Goal: Transaction & Acquisition: Purchase product/service

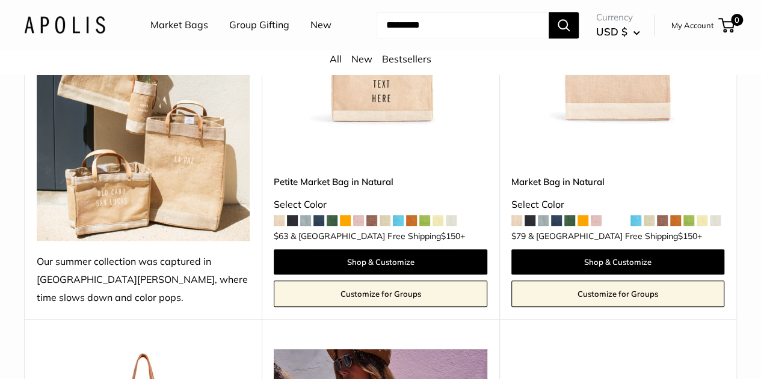
scroll to position [174, 0]
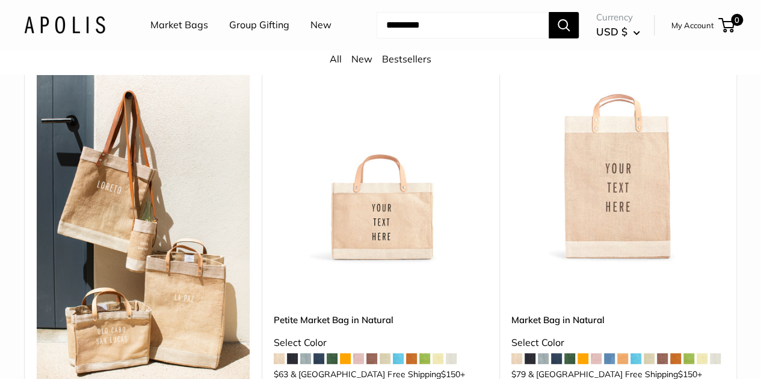
click at [0, 0] on img at bounding box center [0, 0] width 0 height 0
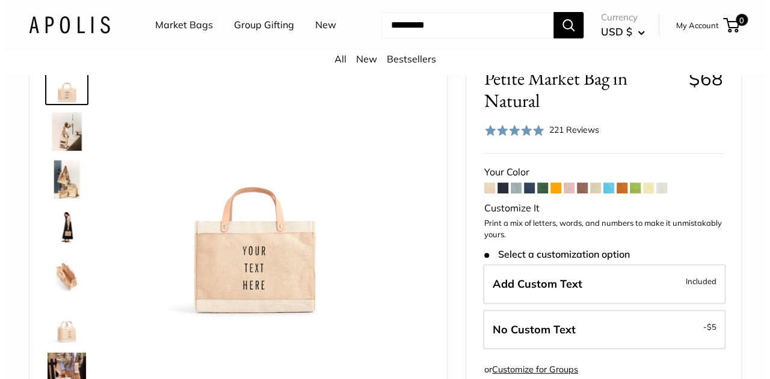
scroll to position [111, 0]
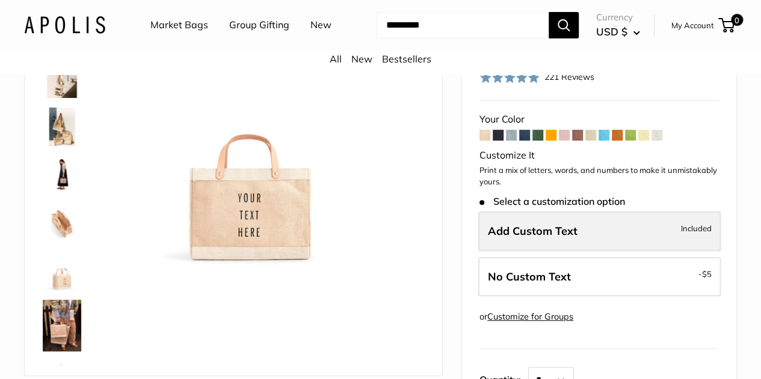
click at [550, 238] on span "Add Custom Text" at bounding box center [533, 231] width 90 height 14
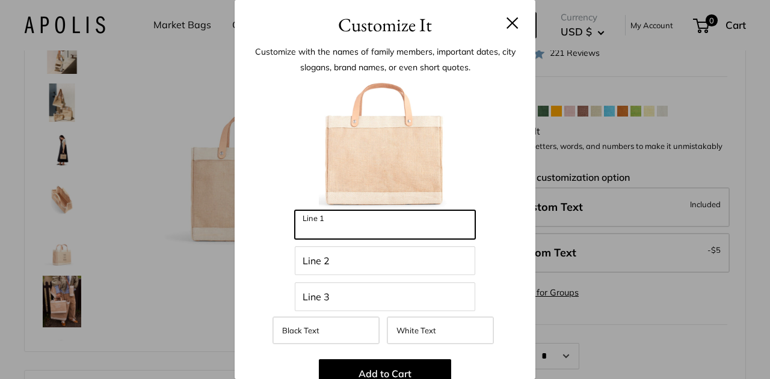
click at [352, 222] on input "Line 1" at bounding box center [385, 224] width 180 height 29
type input "****"
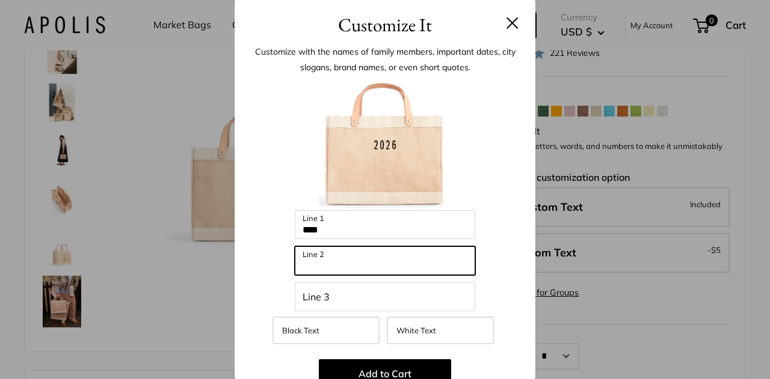
scroll to position [0, 0]
type input "**********"
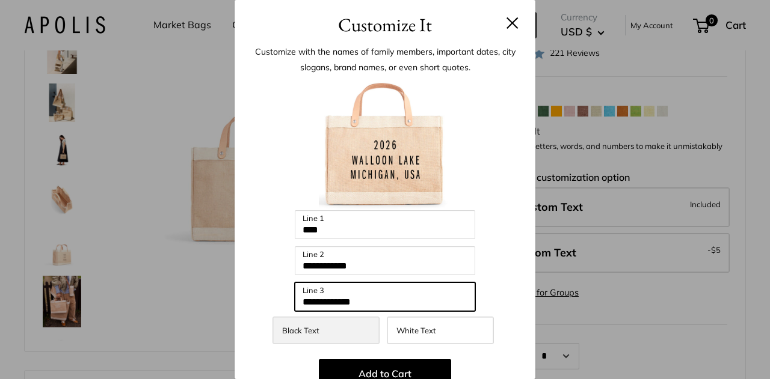
type input "**********"
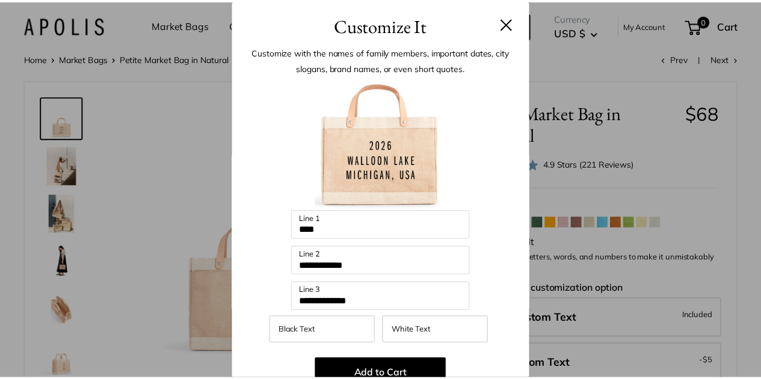
scroll to position [111, 0]
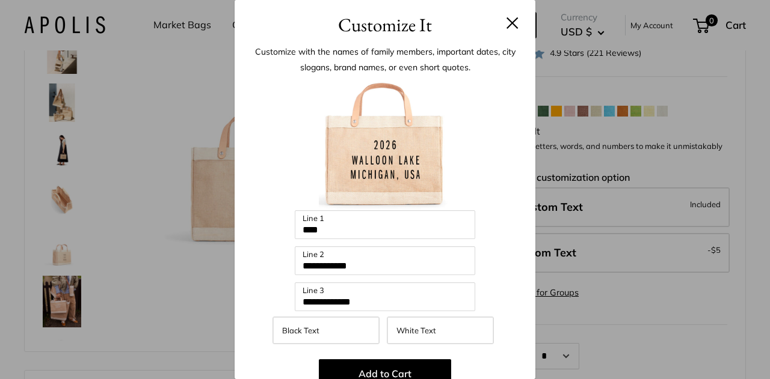
click at [506, 26] on button at bounding box center [512, 23] width 12 height 12
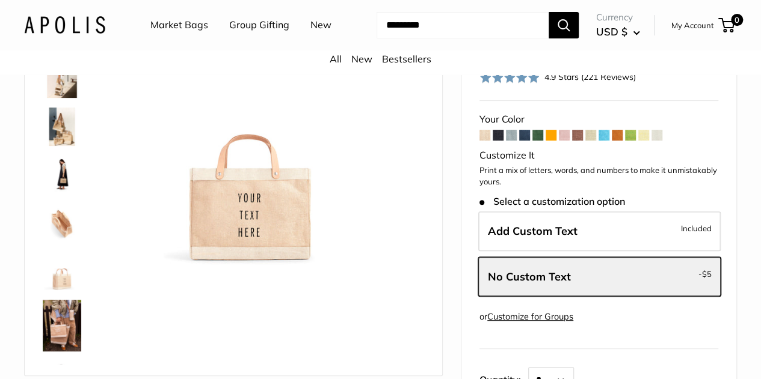
click at [55, 134] on img at bounding box center [62, 127] width 38 height 38
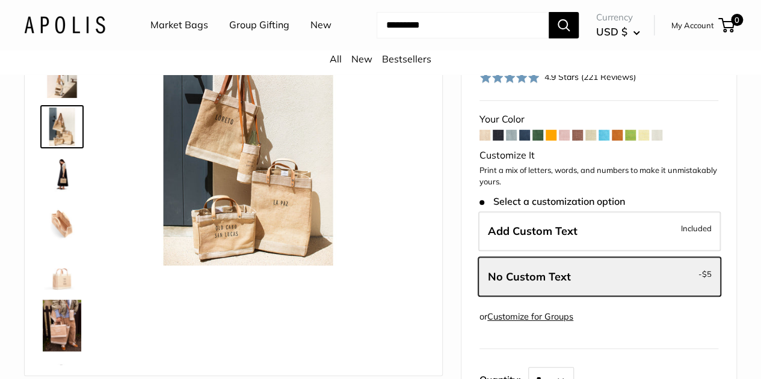
click at [55, 134] on img at bounding box center [62, 127] width 38 height 38
click at [508, 322] on link "Customize for Groups" at bounding box center [530, 317] width 86 height 11
click at [66, 94] on img at bounding box center [62, 79] width 38 height 38
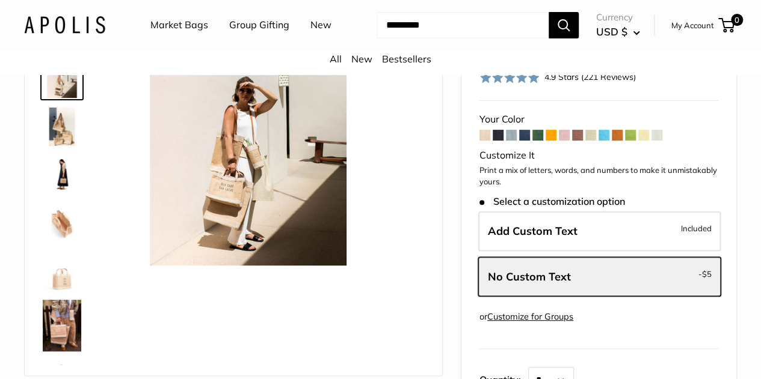
scroll to position [0, 0]
click at [72, 169] on link at bounding box center [61, 174] width 43 height 43
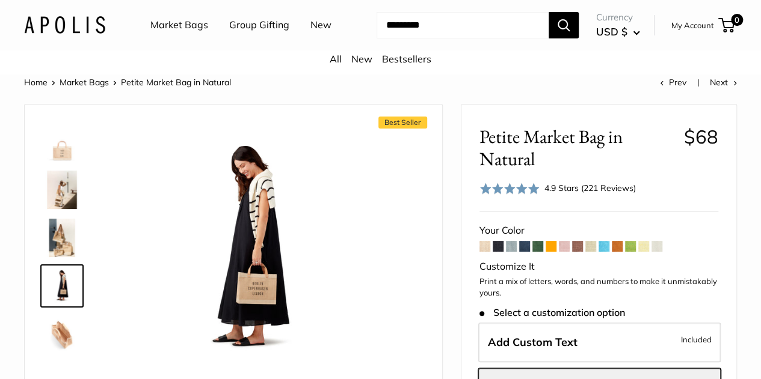
click at [58, 161] on img at bounding box center [62, 142] width 38 height 38
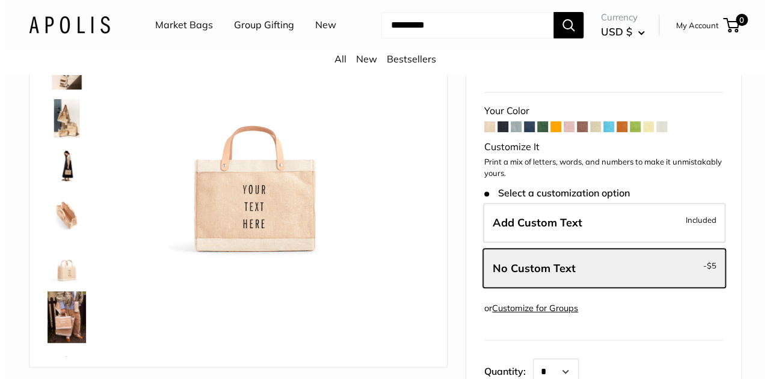
scroll to position [125, 0]
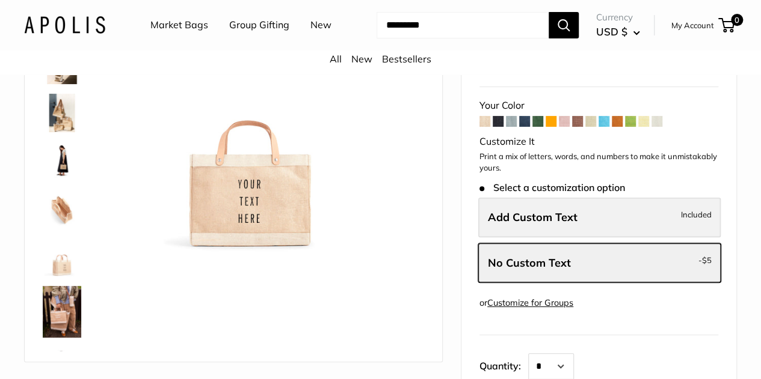
click at [551, 238] on label "Add Custom Text Included" at bounding box center [599, 218] width 242 height 40
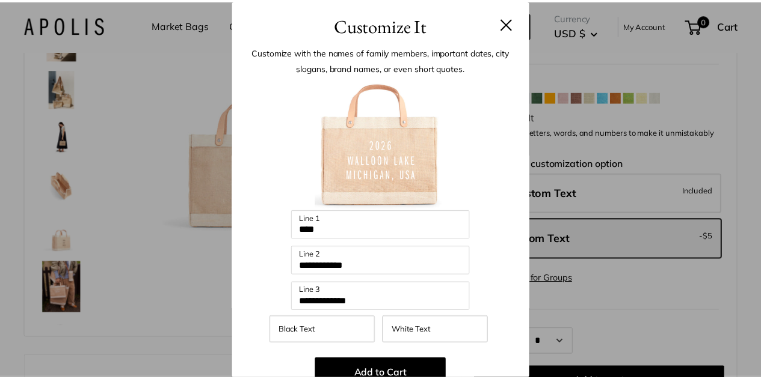
scroll to position [43, 0]
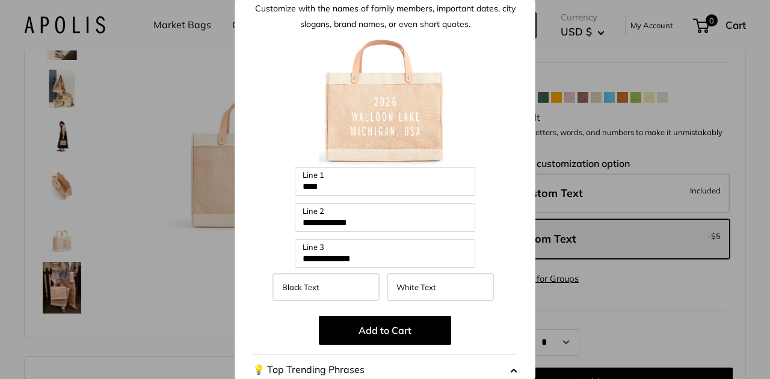
click at [338, 196] on div "**********" at bounding box center [385, 299] width 265 height 529
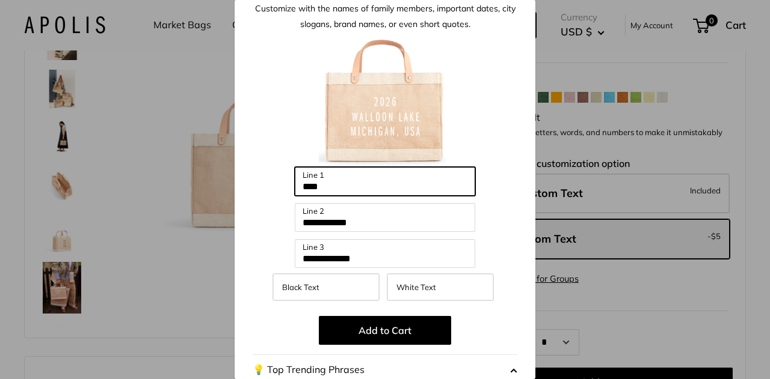
click at [338, 191] on input "****" at bounding box center [385, 181] width 180 height 29
type input "**********"
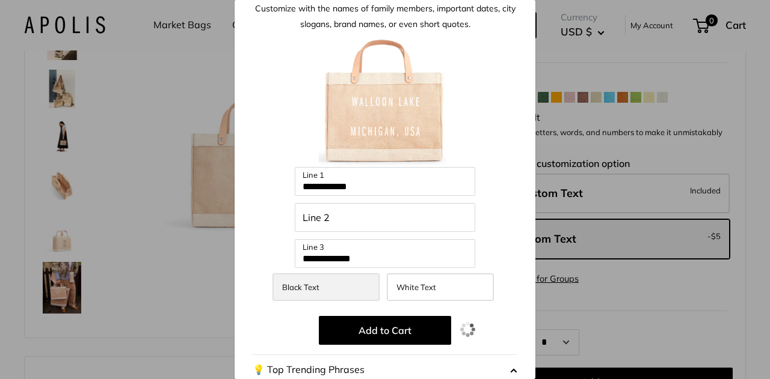
click at [293, 292] on span "Black Text" at bounding box center [300, 288] width 37 height 10
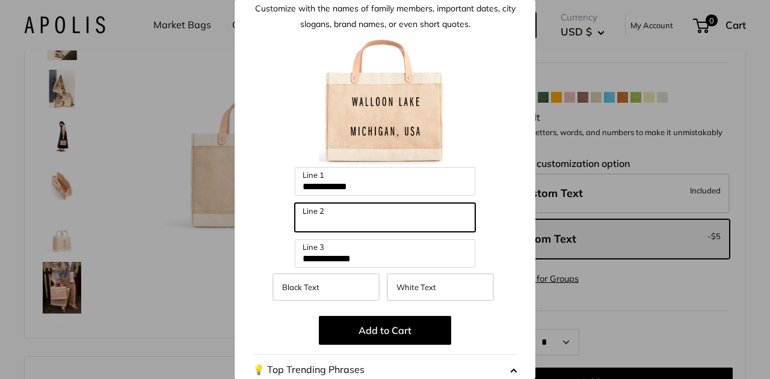
click at [397, 216] on input "Line 2" at bounding box center [385, 217] width 180 height 29
type input "*"
type input "**********"
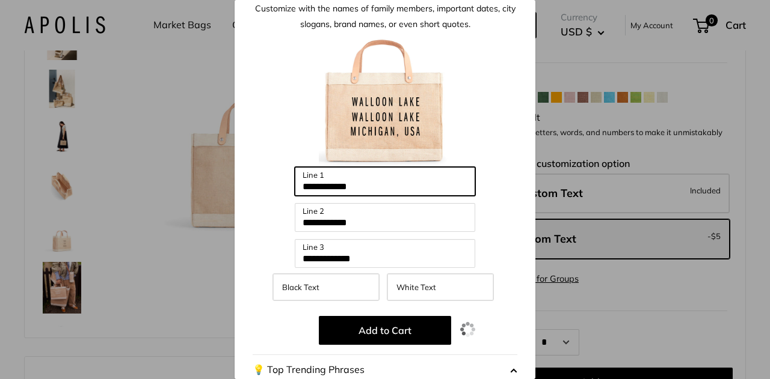
click at [367, 193] on input "**********" at bounding box center [385, 181] width 180 height 29
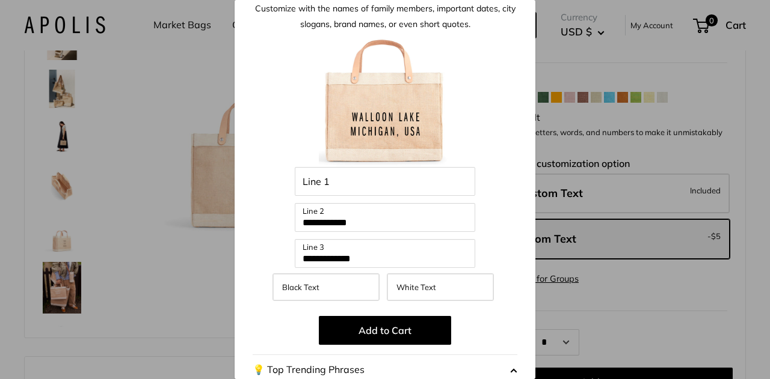
click at [234, 212] on div "**********" at bounding box center [385, 189] width 770 height 379
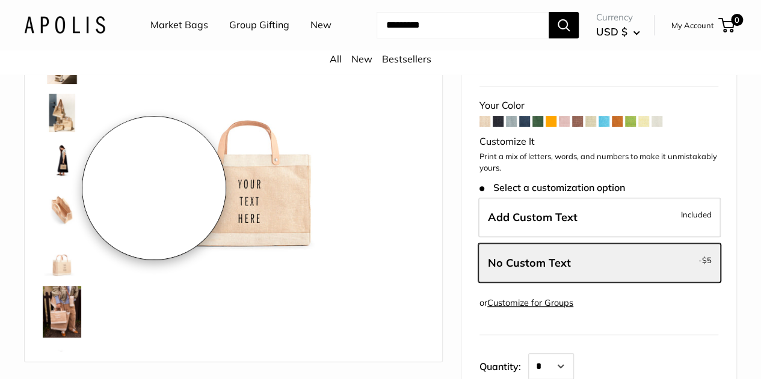
scroll to position [65, 0]
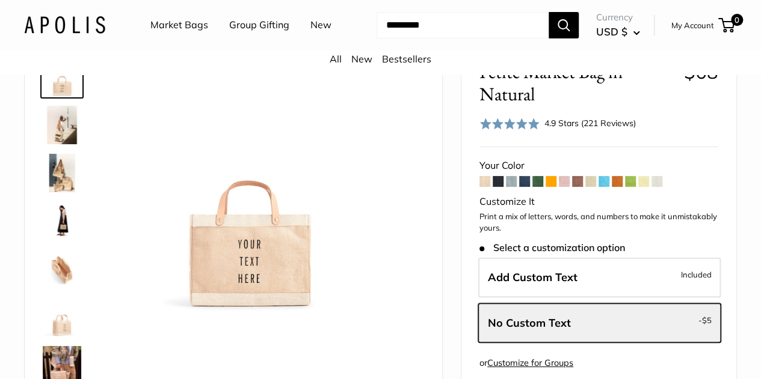
click at [63, 132] on img at bounding box center [62, 125] width 38 height 38
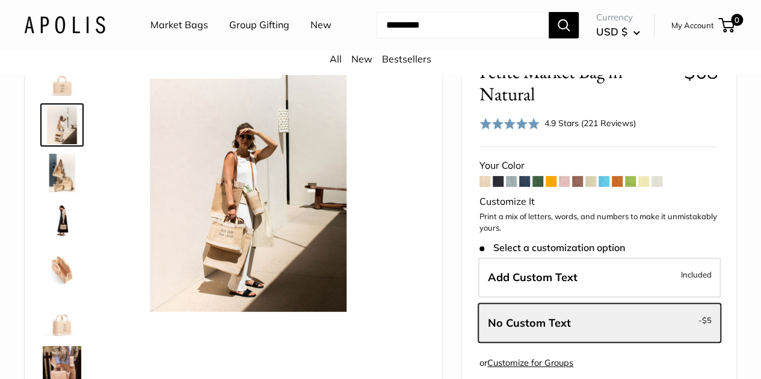
click at [60, 168] on img at bounding box center [62, 173] width 38 height 38
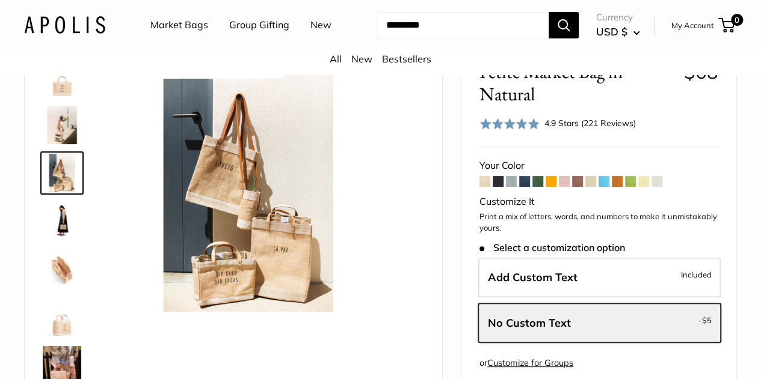
click at [67, 92] on img at bounding box center [62, 77] width 38 height 38
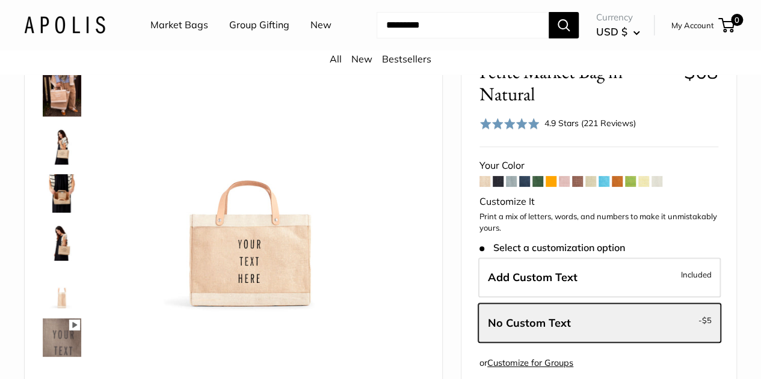
click at [47, 213] on img at bounding box center [62, 193] width 38 height 38
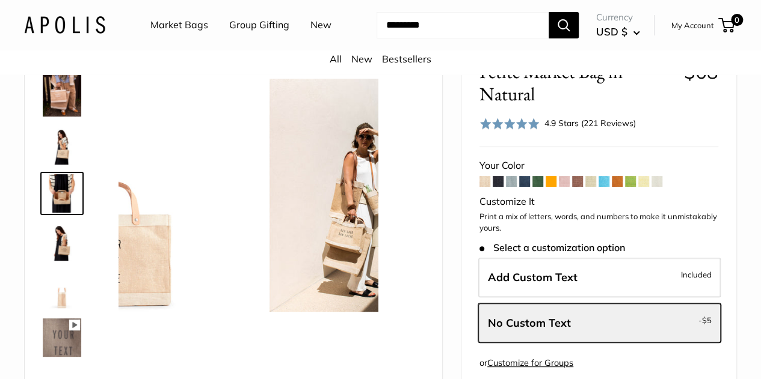
scroll to position [243, 0]
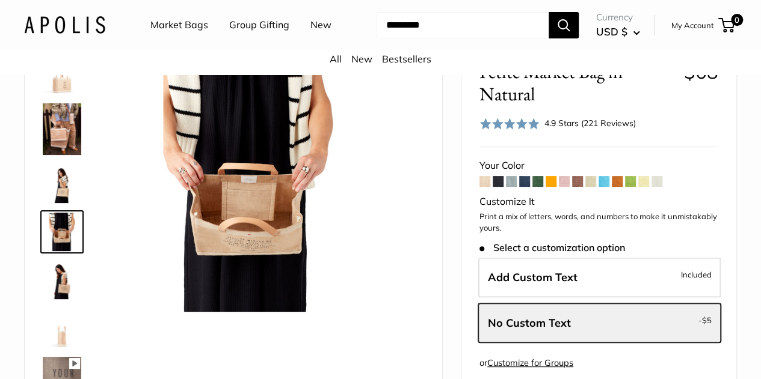
click at [56, 251] on img at bounding box center [62, 232] width 38 height 38
click at [61, 318] on div at bounding box center [67, 231] width 58 height 361
click at [54, 299] on img at bounding box center [62, 280] width 38 height 38
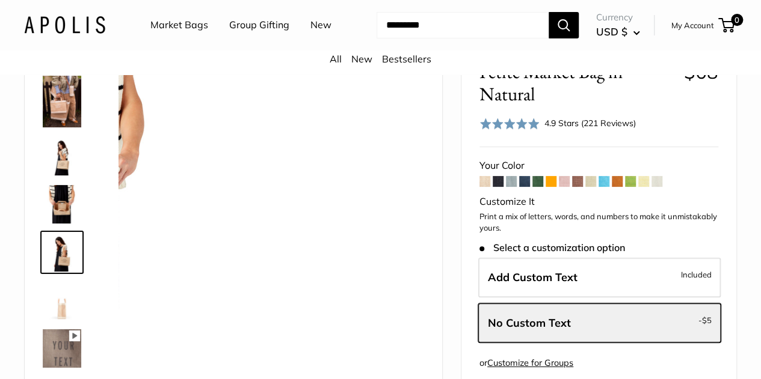
scroll to position [291, 0]
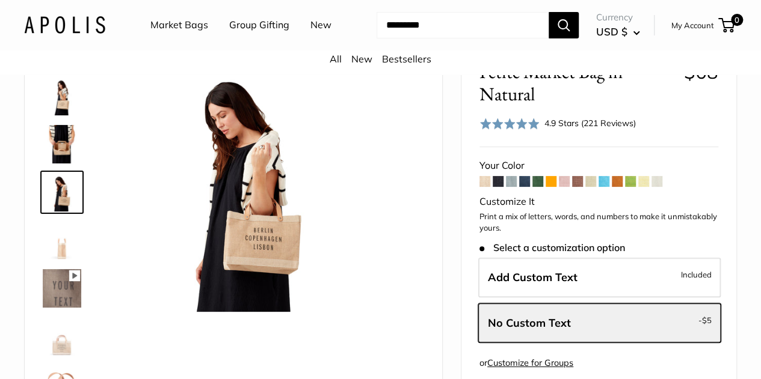
click at [73, 238] on img at bounding box center [62, 240] width 38 height 38
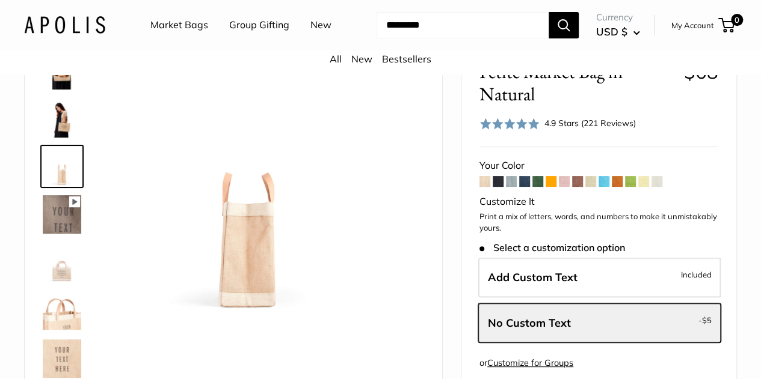
click at [58, 282] on img at bounding box center [62, 263] width 38 height 38
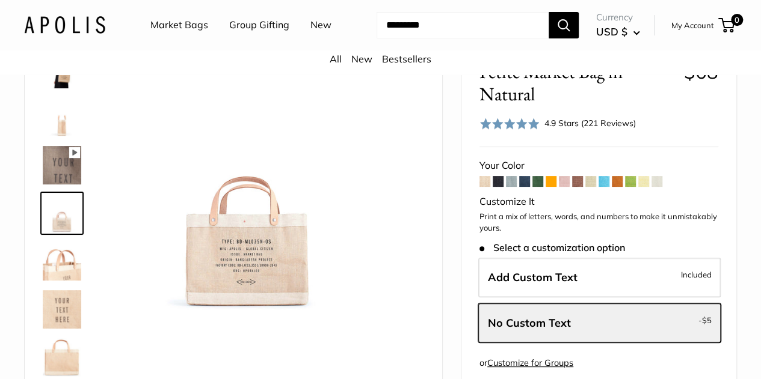
scroll to position [455, 0]
click at [52, 280] on img at bounding box center [62, 261] width 38 height 38
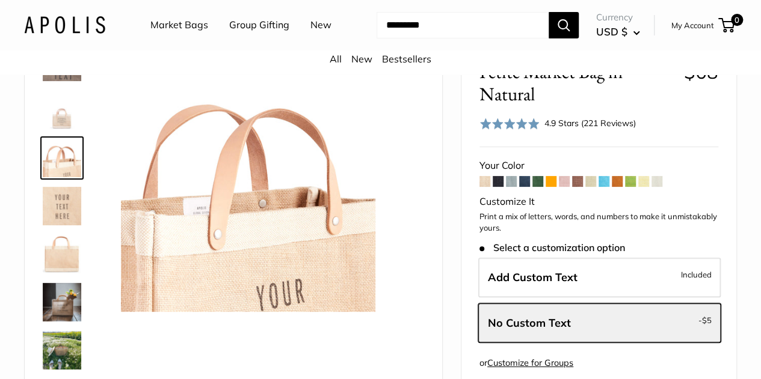
scroll to position [571, 0]
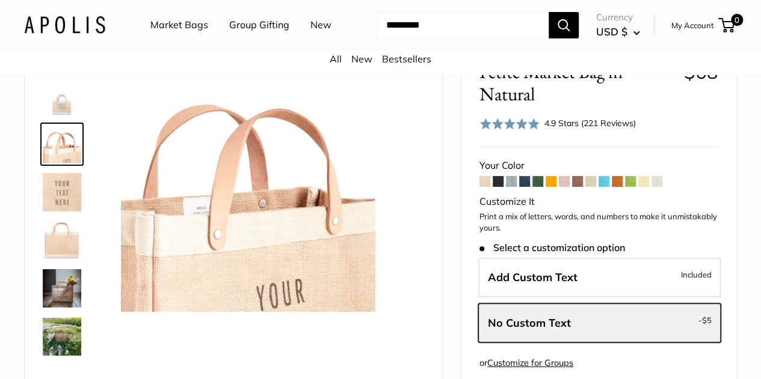
click at [57, 293] on img at bounding box center [62, 288] width 38 height 38
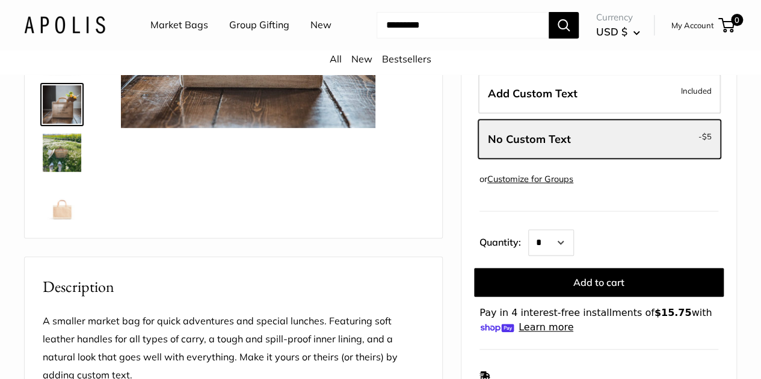
scroll to position [249, 0]
click at [52, 162] on img at bounding box center [62, 153] width 38 height 38
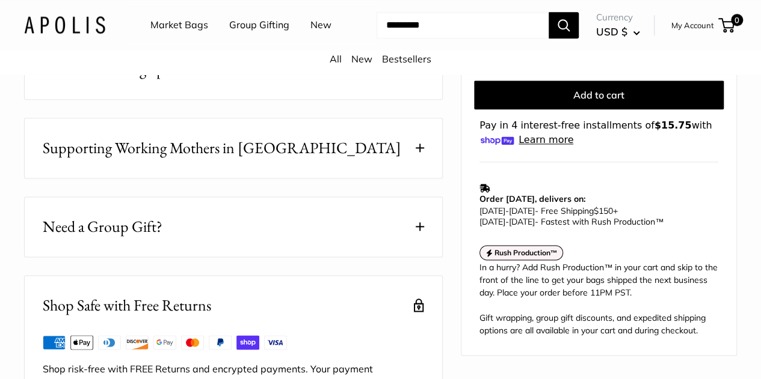
scroll to position [687, 0]
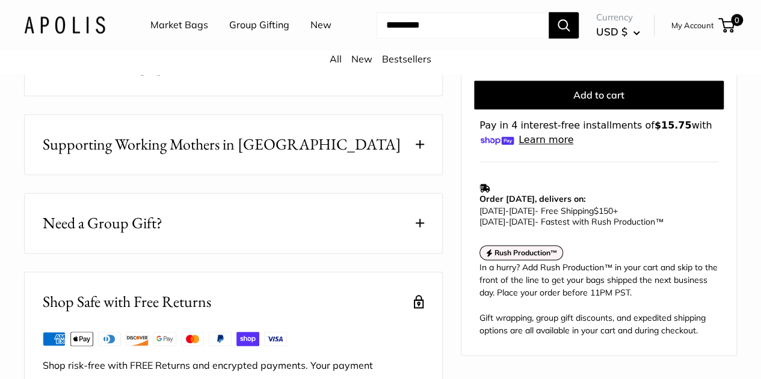
click at [111, 235] on span "Need a Group Gift?" at bounding box center [103, 223] width 120 height 23
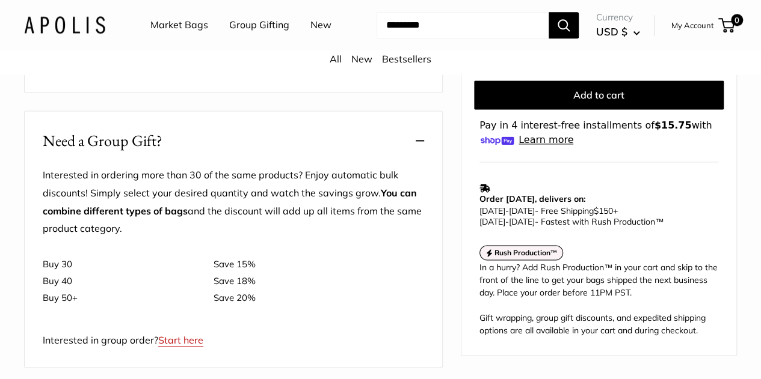
scroll to position [772, 0]
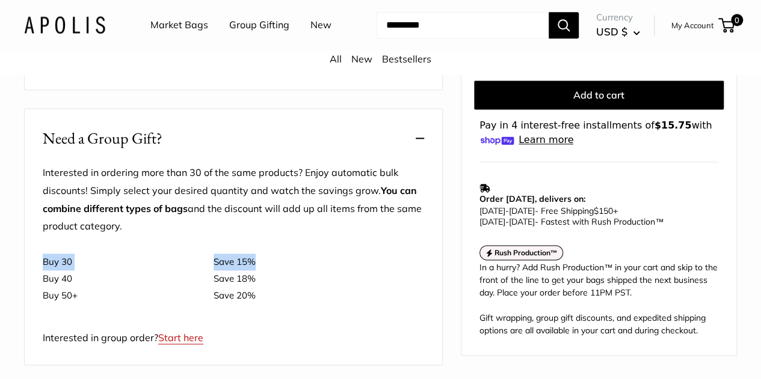
drag, startPoint x: 43, startPoint y: 270, endPoint x: 271, endPoint y: 274, distance: 228.0
click at [271, 271] on tr "Buy 30 Save 15%" at bounding box center [233, 262] width 381 height 17
click at [271, 271] on td "Save 15%" at bounding box center [318, 262] width 210 height 17
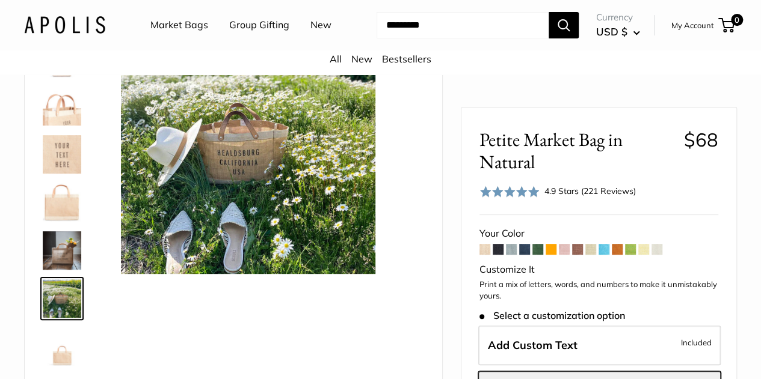
scroll to position [61, 0]
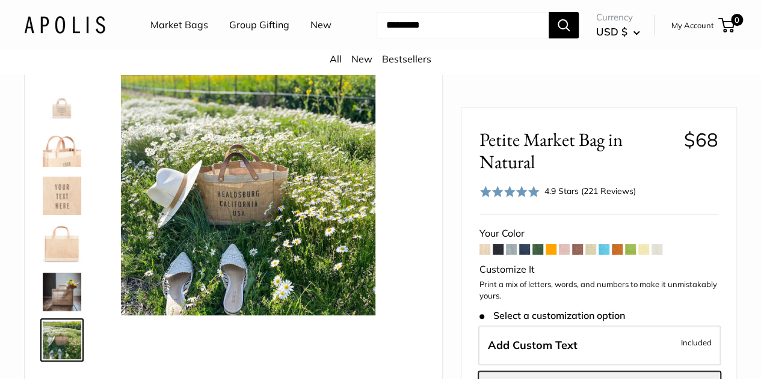
click at [494, 248] on span at bounding box center [498, 249] width 11 height 11
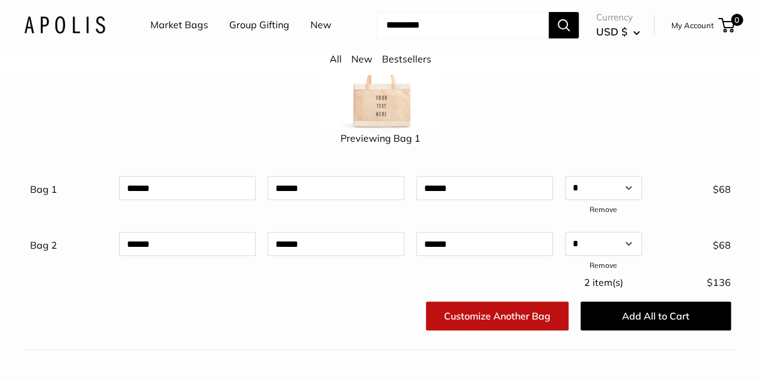
scroll to position [168, 0]
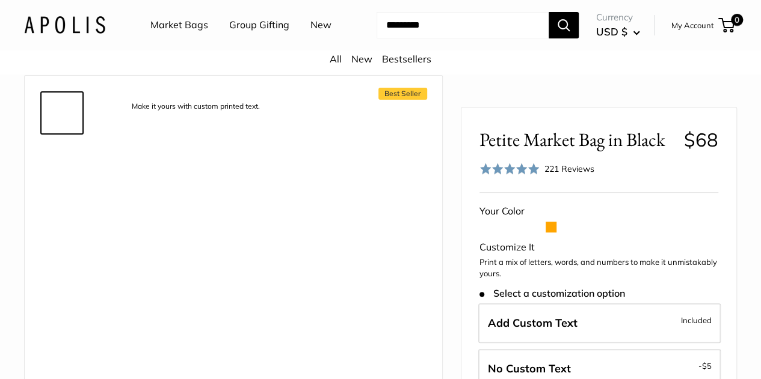
scroll to position [31, 0]
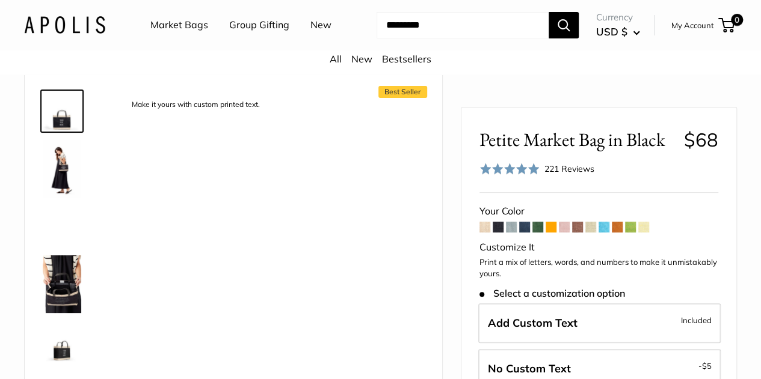
click at [525, 224] on span at bounding box center [524, 227] width 11 height 11
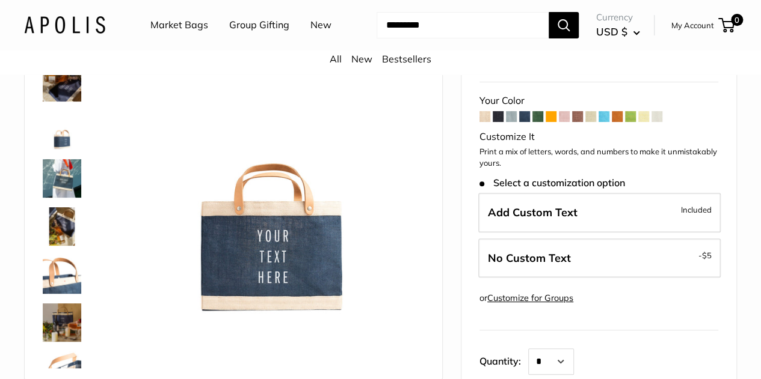
scroll to position [110, 0]
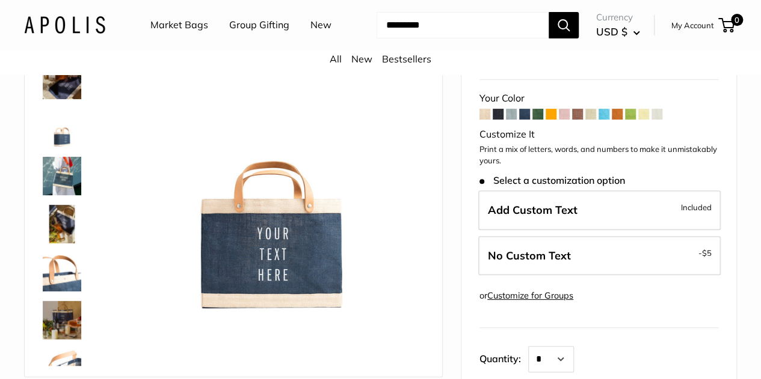
click at [70, 188] on img at bounding box center [62, 176] width 38 height 38
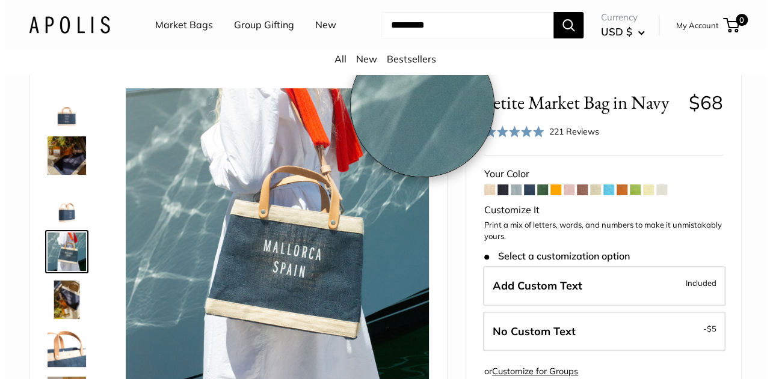
scroll to position [86, 0]
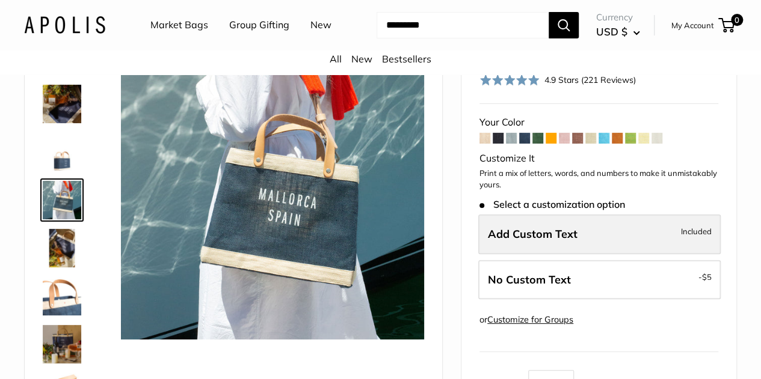
click at [581, 242] on label "Add Custom Text Included" at bounding box center [599, 235] width 242 height 40
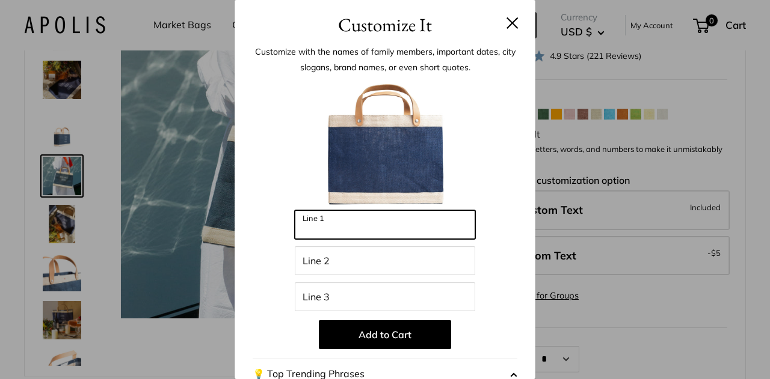
click at [361, 227] on input "Line 1" at bounding box center [385, 224] width 180 height 29
type input "*******"
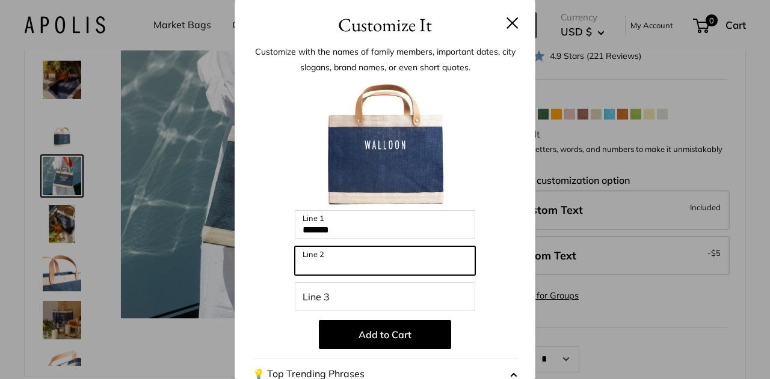
type input "*"
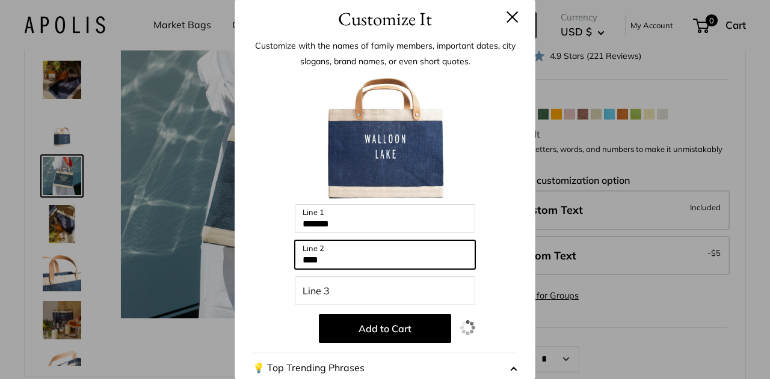
scroll to position [0, 0]
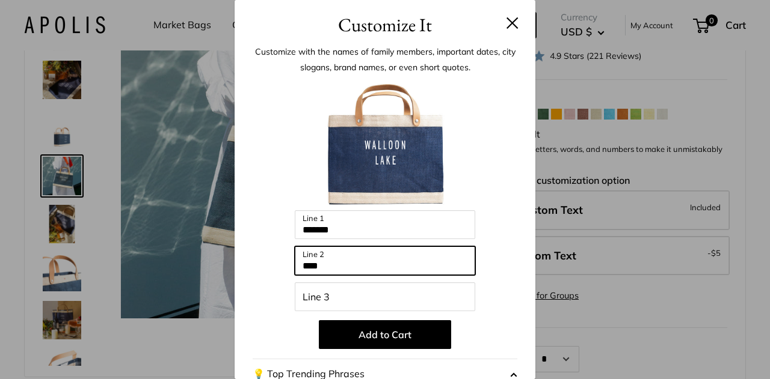
type input "****"
